Goal: Obtain resource: Download file/media

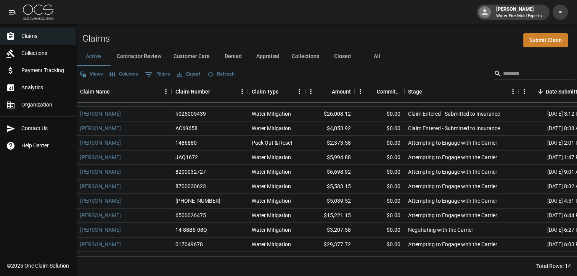
scroll to position [38, 0]
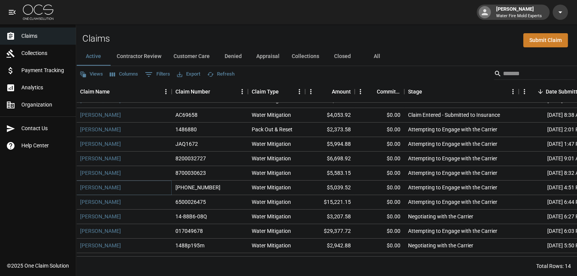
click at [110, 183] on link "[PERSON_NAME]" at bounding box center [100, 187] width 41 height 8
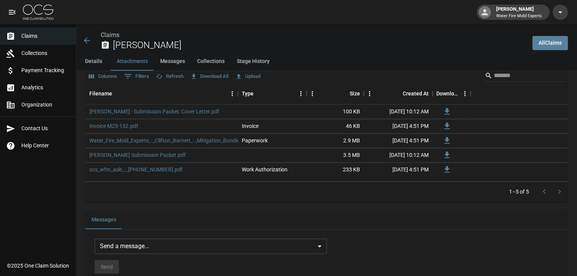
scroll to position [482, 0]
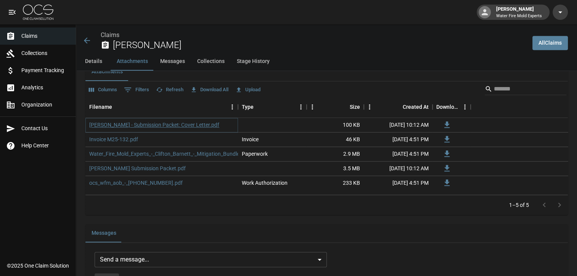
click at [194, 124] on link "[PERSON_NAME] - Submission Packet: Cover Letter.pdf" at bounding box center [154, 125] width 130 height 8
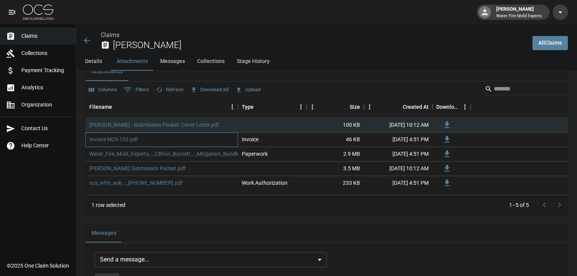
click at [170, 143] on div "Invoice M25-132.pdf" at bounding box center [161, 139] width 153 height 14
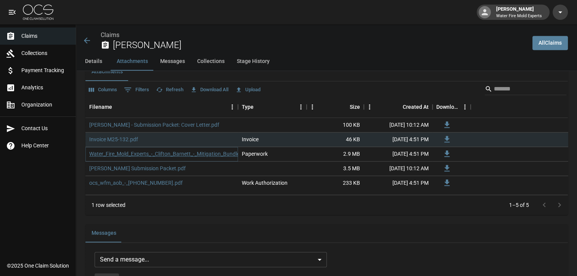
click at [169, 155] on link "Water_Fire_Mold_Experts_-_Clifton_Barnett_-_Mitigation_Bundle.pdf" at bounding box center [169, 154] width 160 height 8
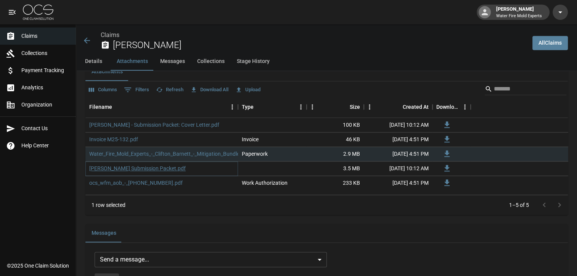
click at [169, 166] on link "[PERSON_NAME] Submission Packet.pdf" at bounding box center [137, 168] width 96 height 8
